Goal: Transaction & Acquisition: Purchase product/service

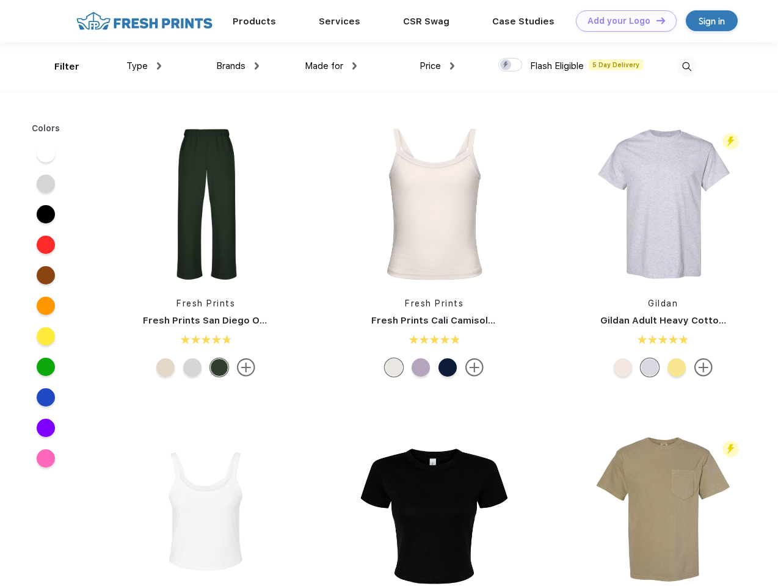
click at [622, 21] on link "Add your Logo Design Tool" at bounding box center [626, 20] width 101 height 21
click at [59, 67] on div "Filter" at bounding box center [66, 67] width 25 height 14
click at [144, 66] on span "Type" at bounding box center [136, 65] width 21 height 11
click at [238, 66] on span "Brands" at bounding box center [230, 65] width 29 height 11
click at [331, 66] on span "Made for" at bounding box center [324, 65] width 38 height 11
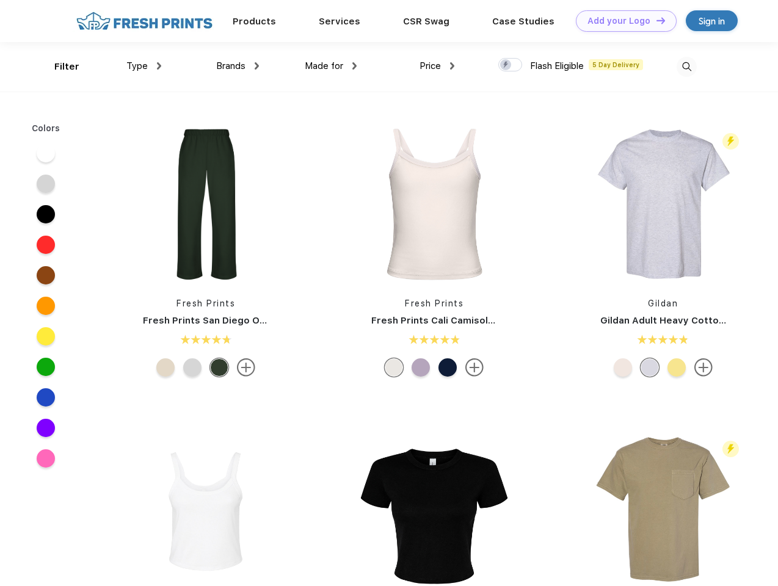
click at [437, 66] on span "Price" at bounding box center [430, 65] width 21 height 11
click at [511, 65] on div at bounding box center [510, 64] width 24 height 13
click at [506, 65] on input "checkbox" at bounding box center [502, 61] width 8 height 8
click at [686, 67] on img at bounding box center [687, 67] width 20 height 20
click at [46, 153] on div at bounding box center [46, 153] width 18 height 18
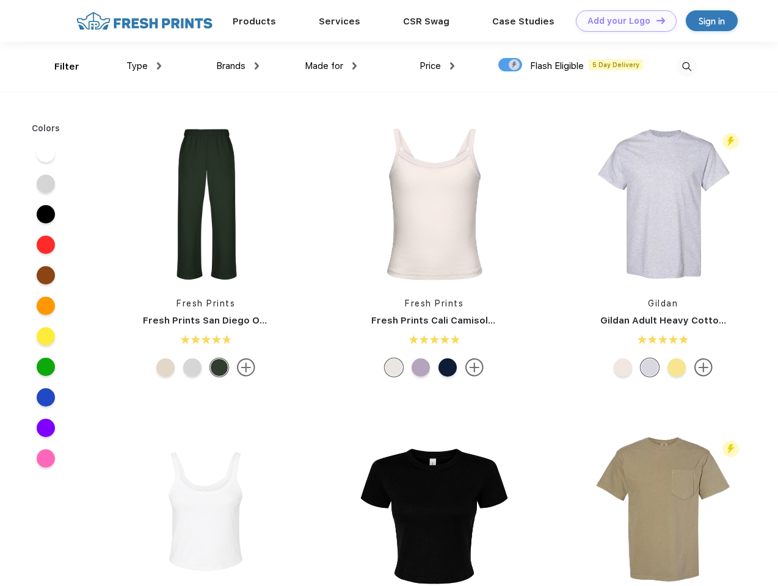
click at [46, 184] on div at bounding box center [46, 184] width 18 height 18
